Goal: Task Accomplishment & Management: Use online tool/utility

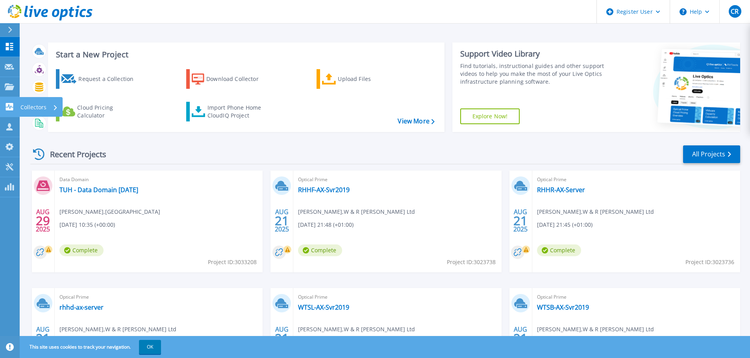
click at [7, 104] on icon at bounding box center [9, 106] width 7 height 7
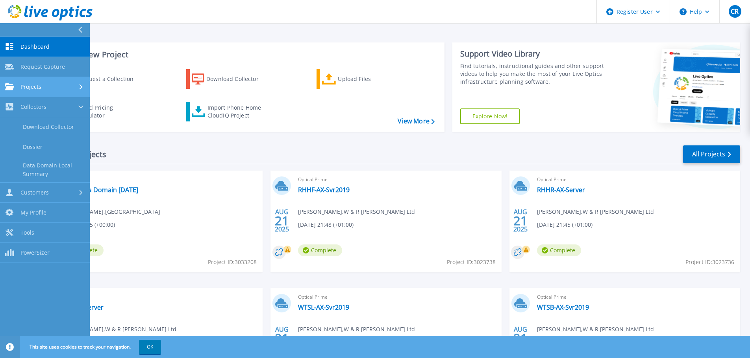
click at [10, 85] on icon at bounding box center [9, 86] width 9 height 7
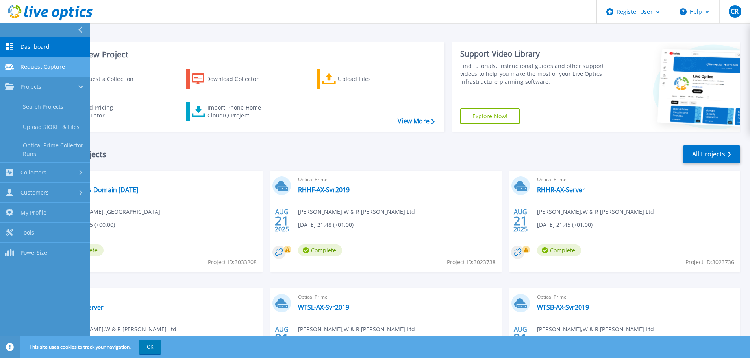
click at [39, 68] on span "Request Capture" at bounding box center [42, 66] width 44 height 7
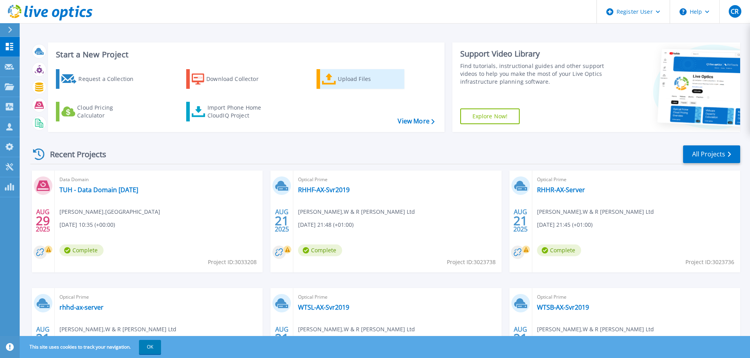
click at [331, 81] on icon at bounding box center [329, 79] width 14 height 11
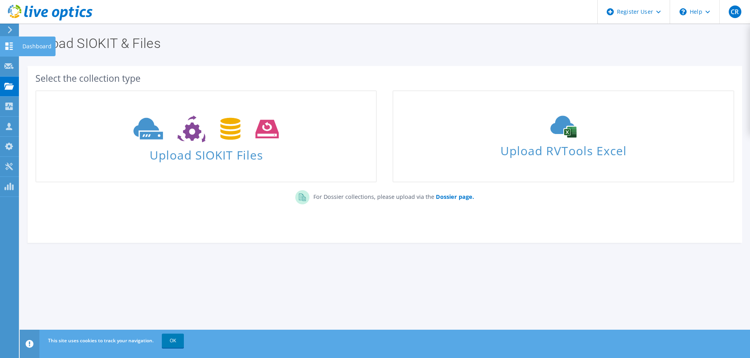
click at [9, 45] on icon at bounding box center [8, 45] width 9 height 7
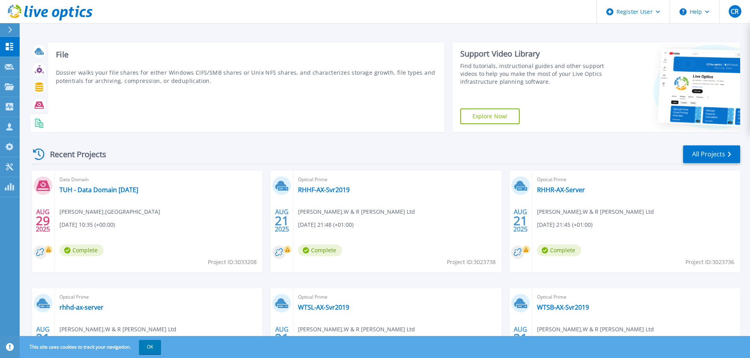
click at [39, 126] on icon at bounding box center [39, 123] width 9 height 9
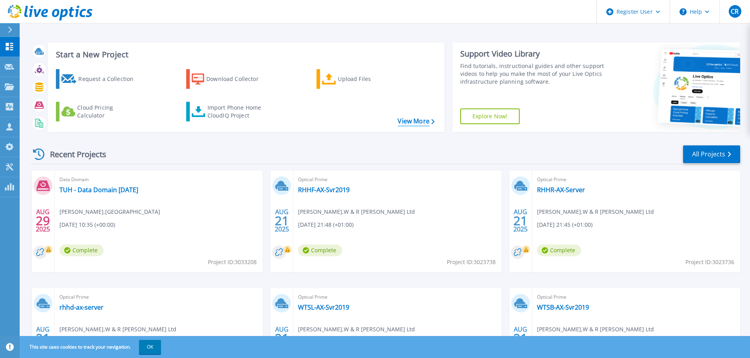
click at [418, 123] on link "View More" at bounding box center [415, 121] width 37 height 7
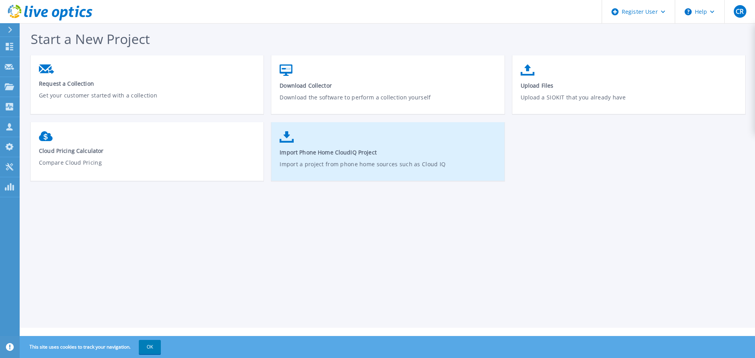
click at [375, 145] on link "Import Phone Home CloudIQ Project Import a project from phone home sources such…" at bounding box center [387, 155] width 233 height 56
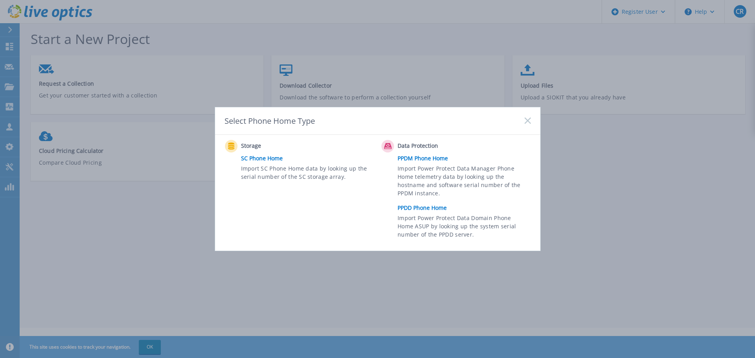
click at [423, 158] on link "PPDM Phone Home" at bounding box center [466, 159] width 137 height 12
